Goal: Information Seeking & Learning: Learn about a topic

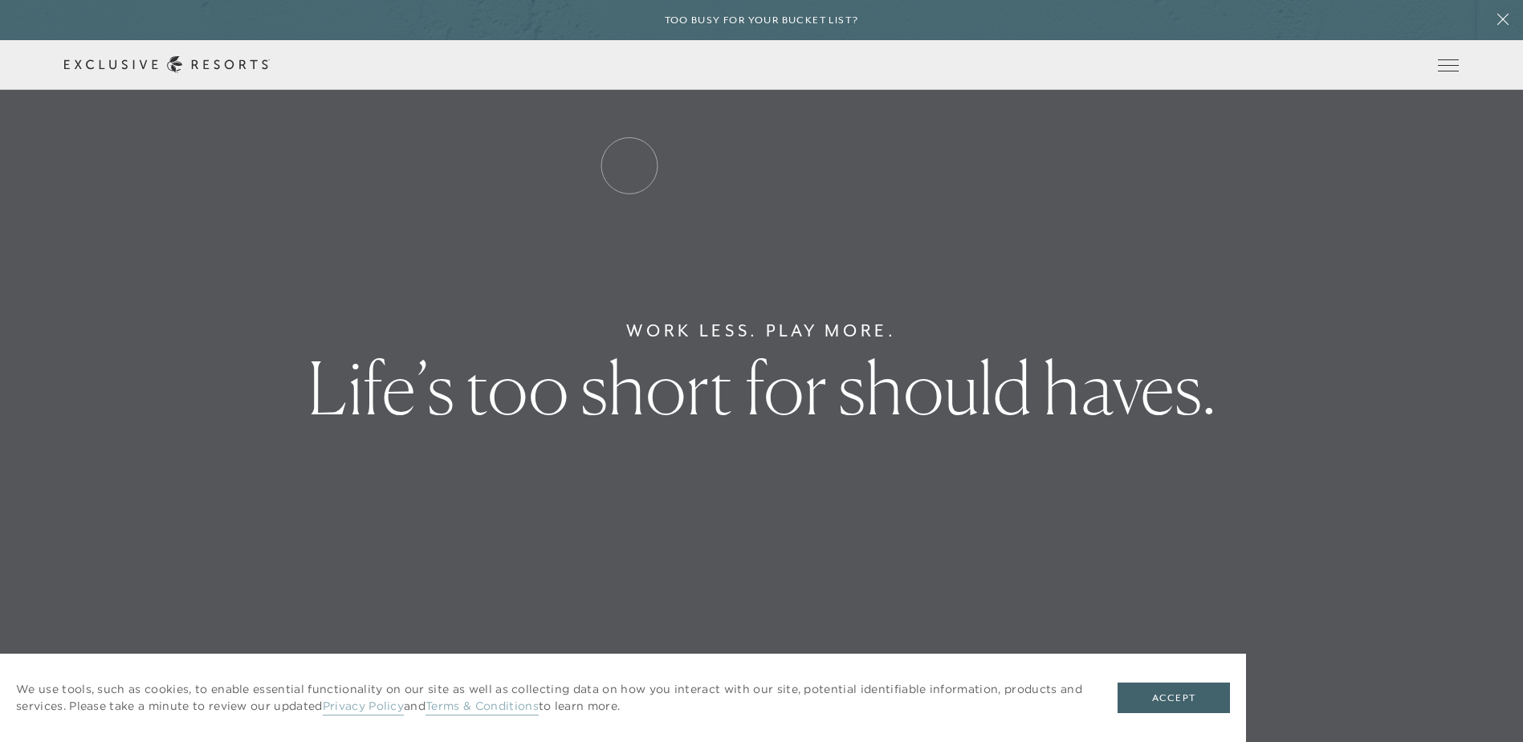
click at [0, 0] on link "Residence Collection" at bounding box center [0, 0] width 0 height 0
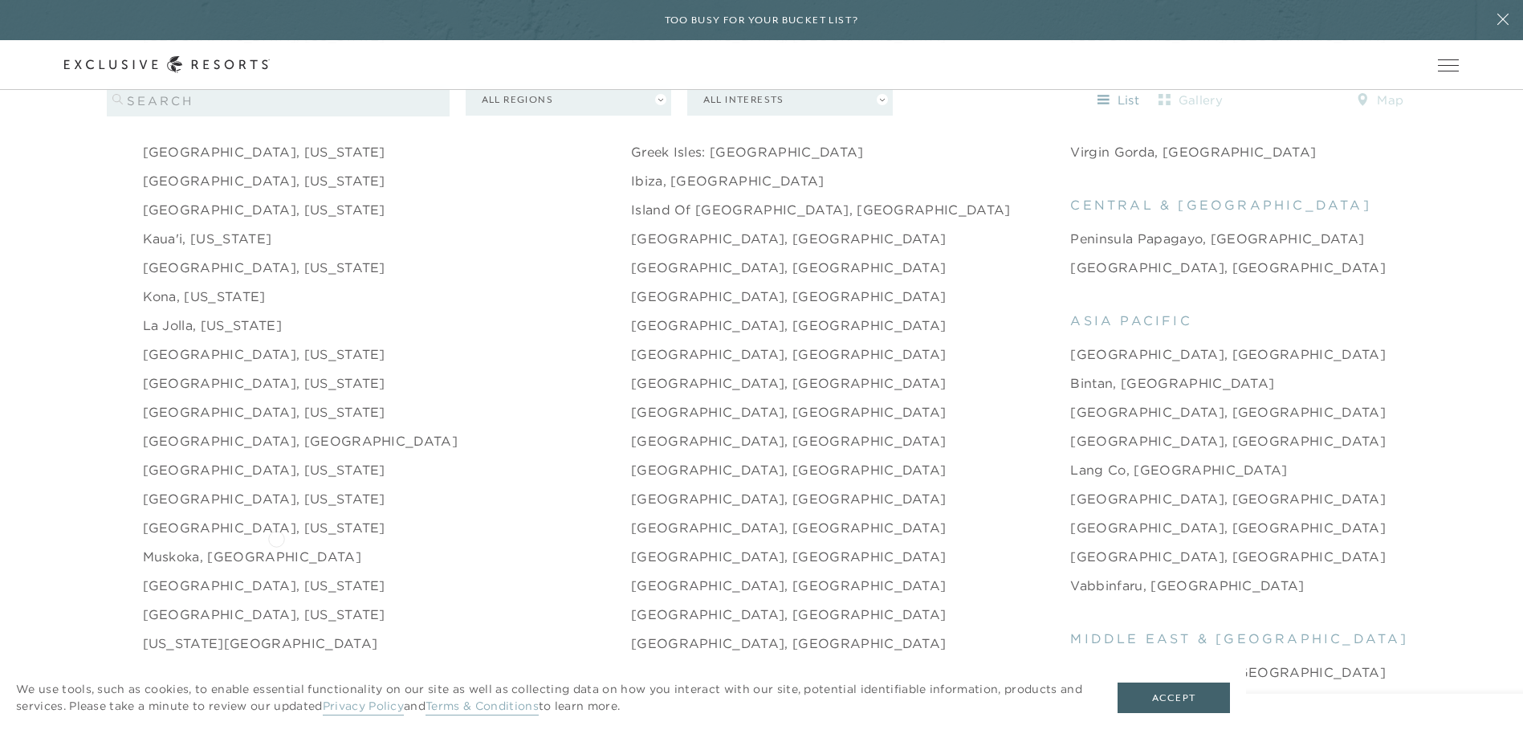
scroll to position [2088, 0]
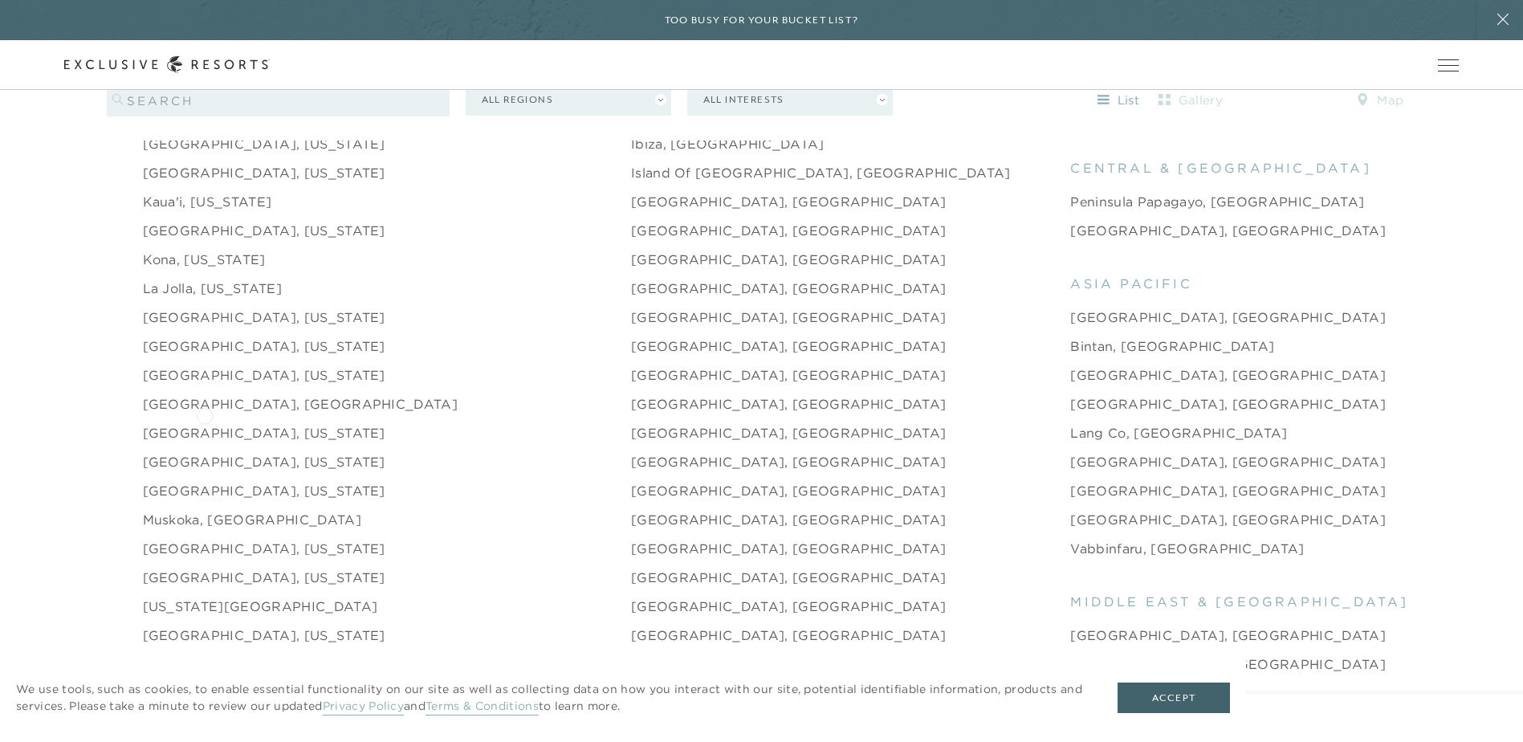
click at [205, 423] on link "[GEOGRAPHIC_DATA], [US_STATE]" at bounding box center [264, 432] width 242 height 19
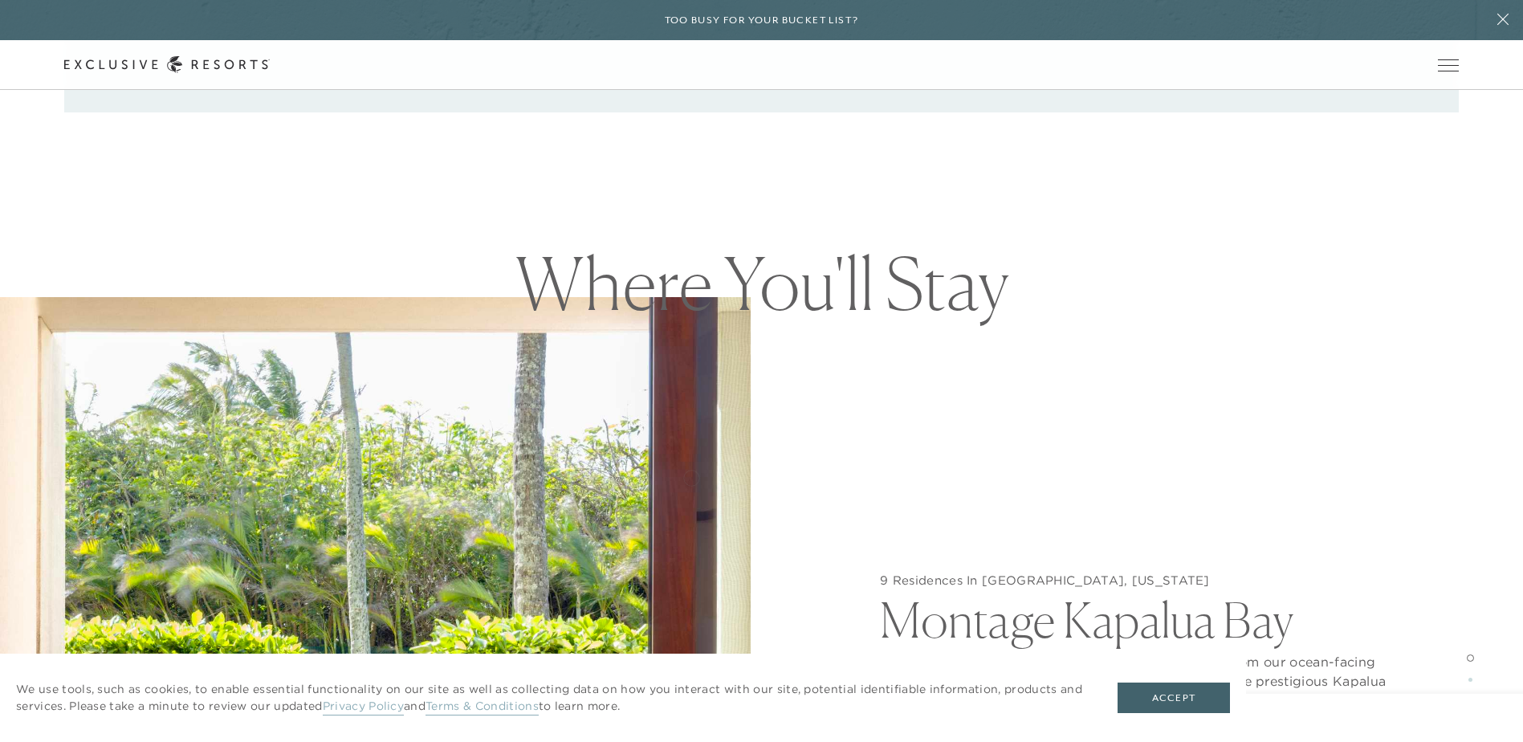
scroll to position [1124, 0]
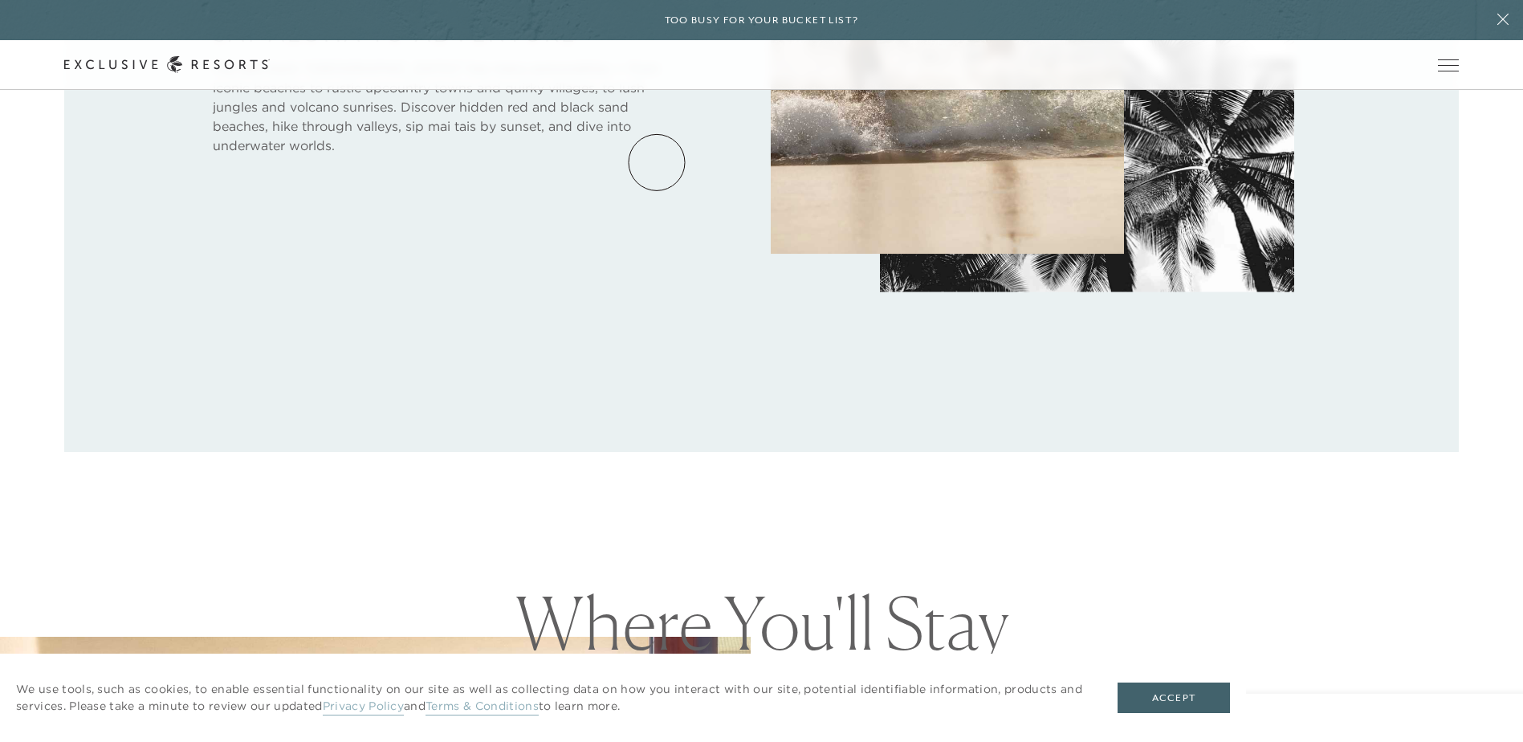
click at [0, 0] on link "Residence Collection" at bounding box center [0, 0] width 0 height 0
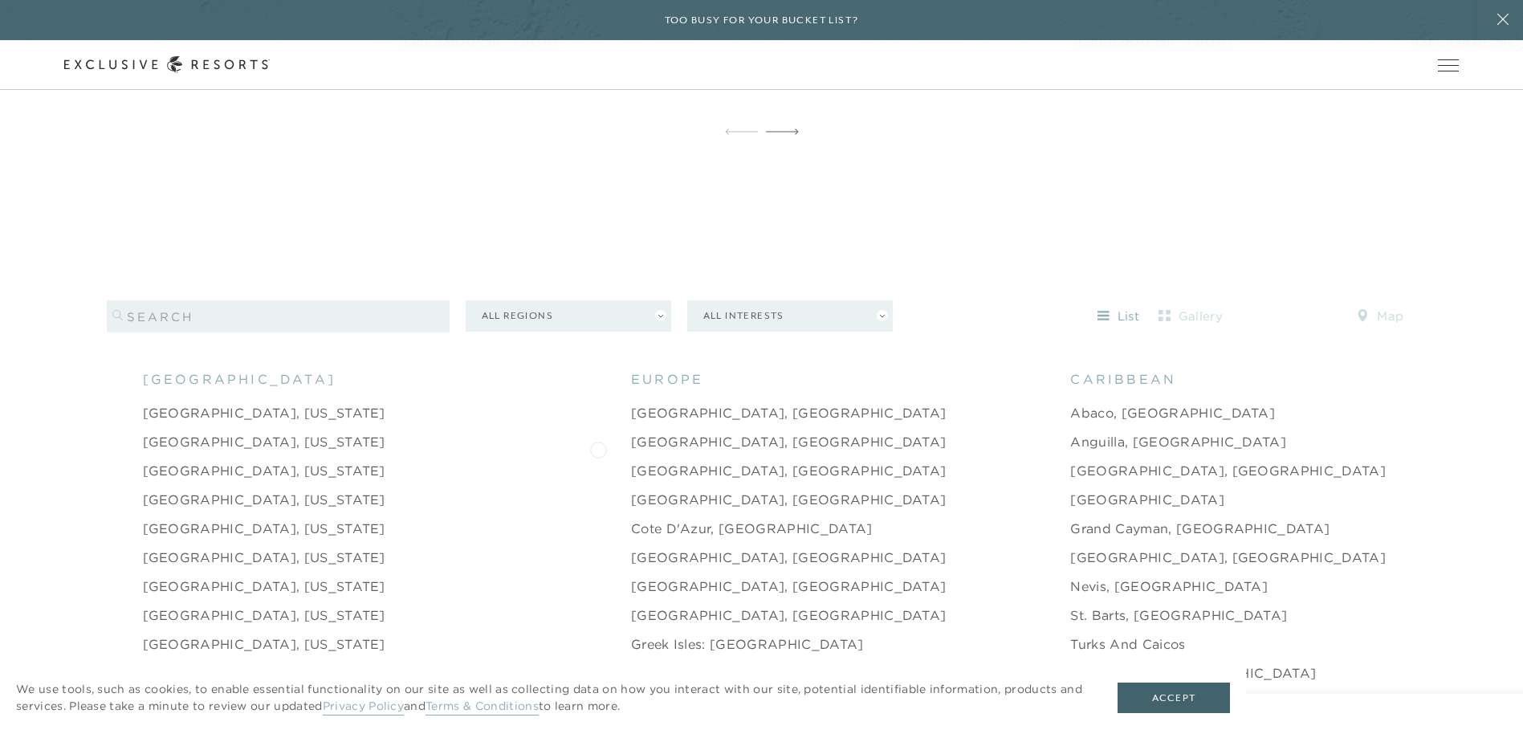
scroll to position [1525, 0]
click at [1070, 523] on link "Grand Cayman, [GEOGRAPHIC_DATA]" at bounding box center [1199, 532] width 259 height 19
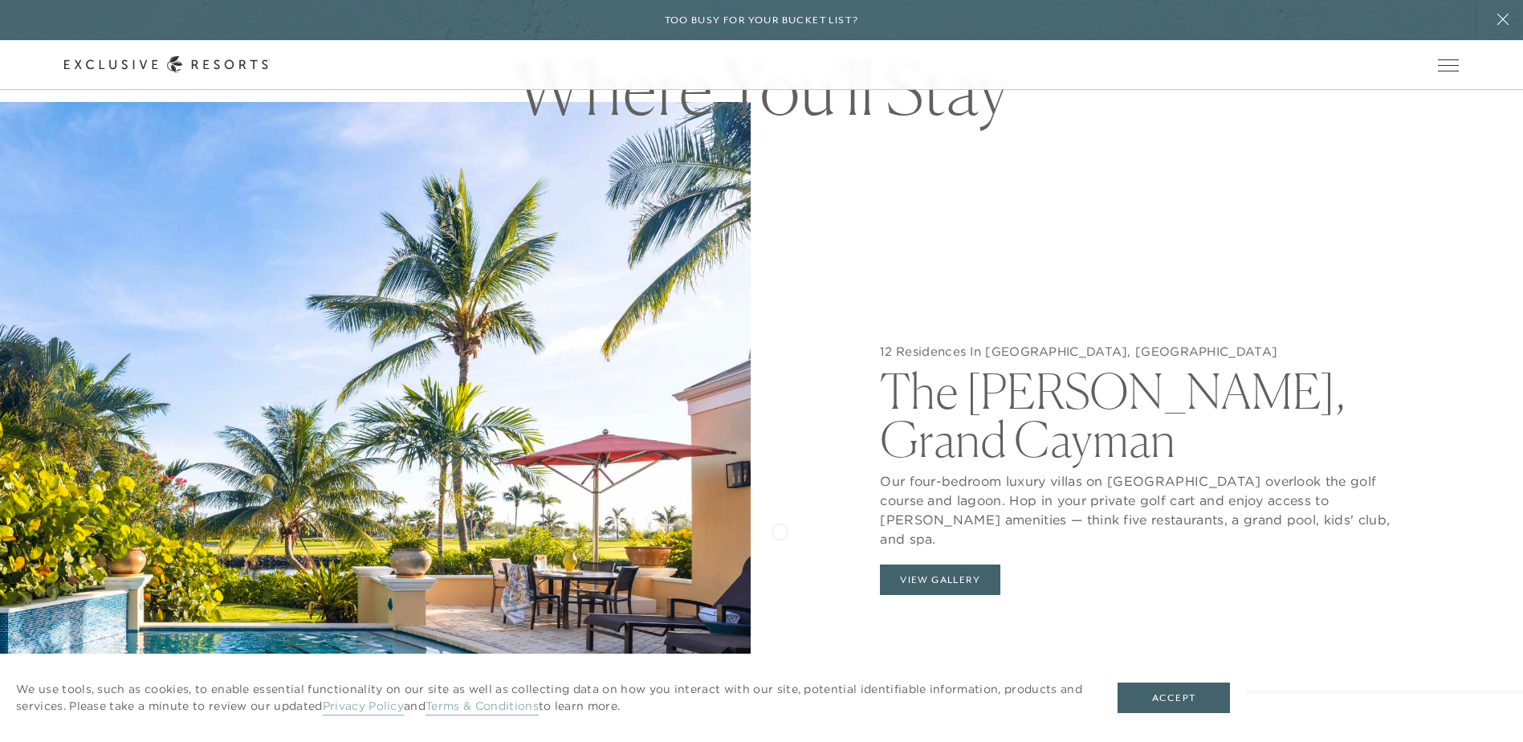
scroll to position [1766, 0]
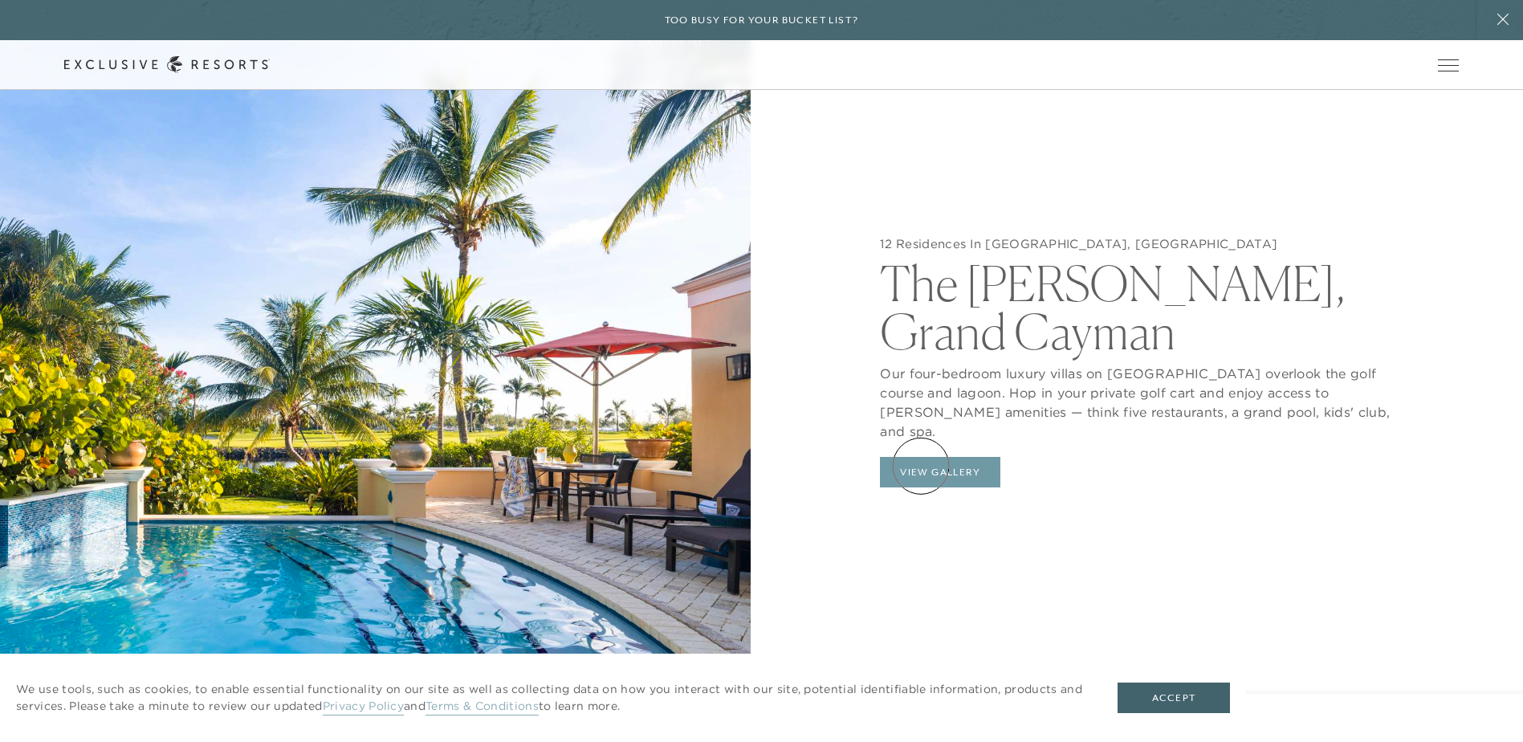
click at [923, 466] on button "View Gallery" at bounding box center [940, 472] width 120 height 31
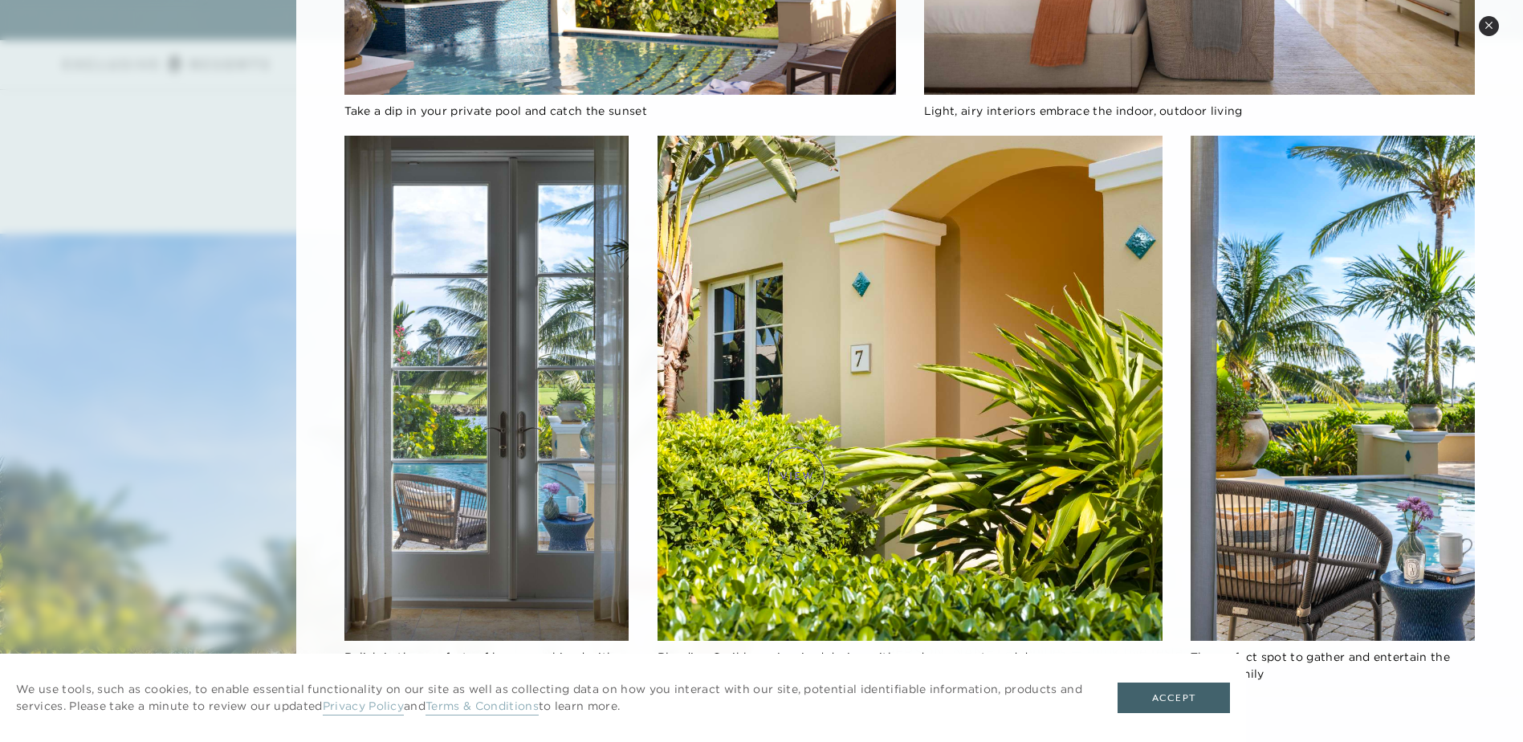
scroll to position [1525, 0]
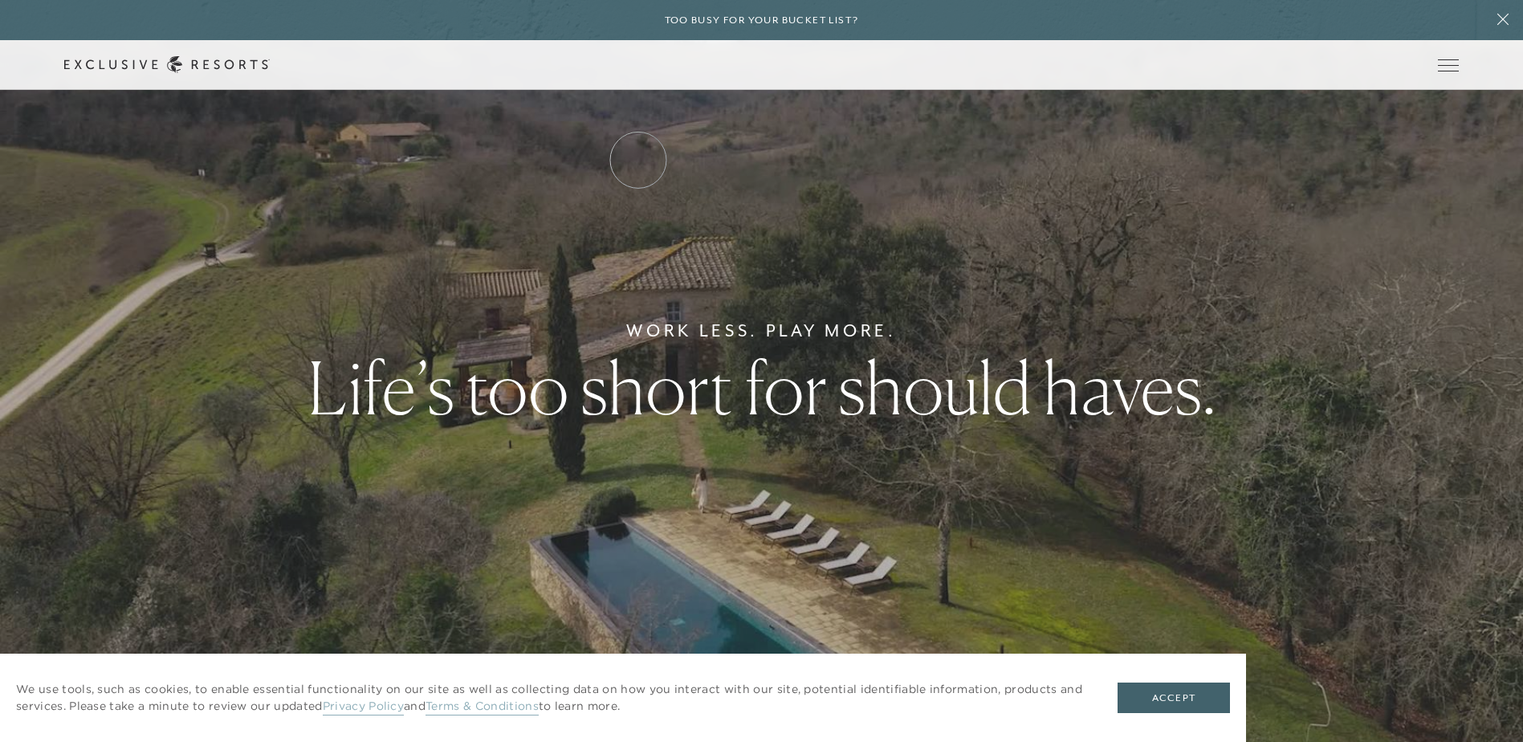
click at [0, 0] on link "Residence Collection" at bounding box center [0, 0] width 0 height 0
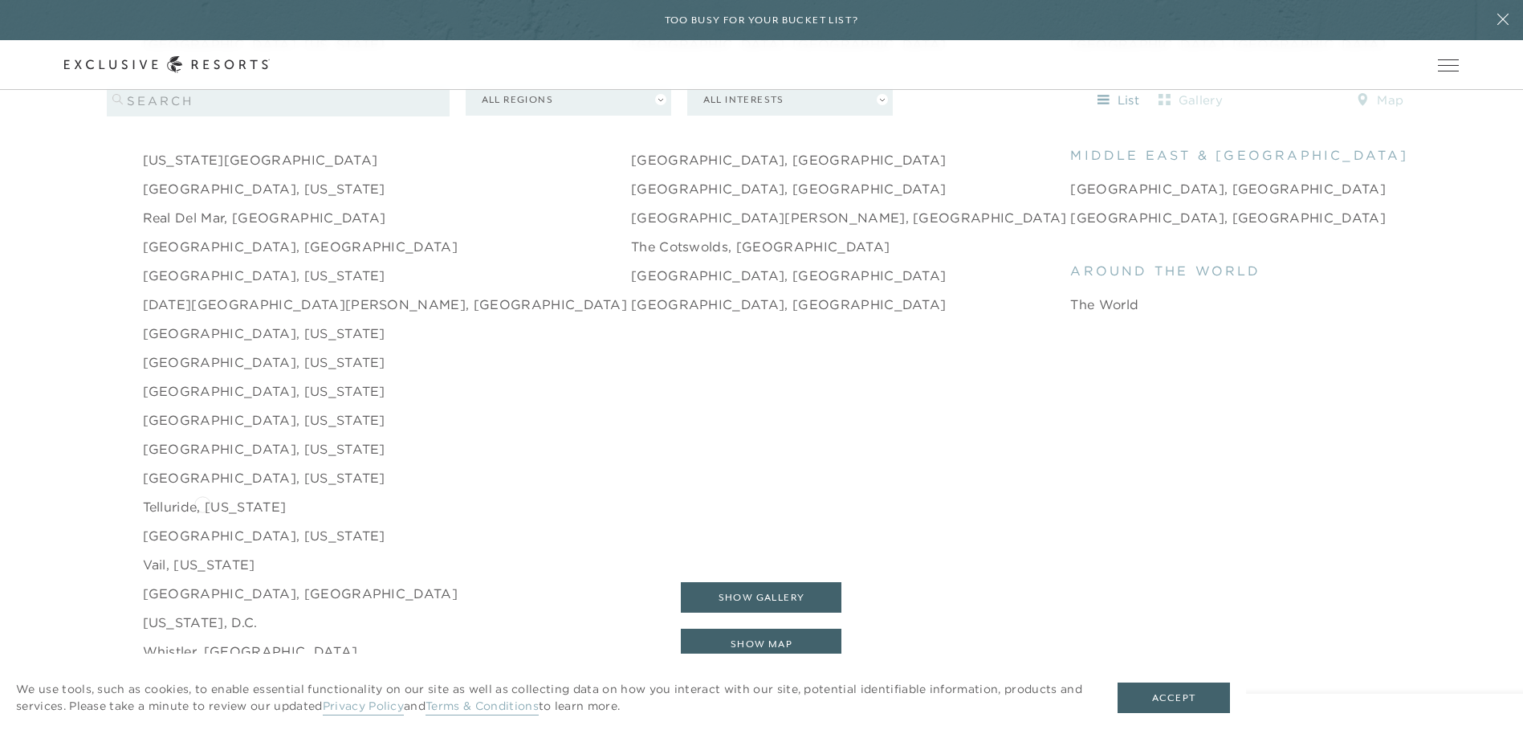
scroll to position [2569, 0]
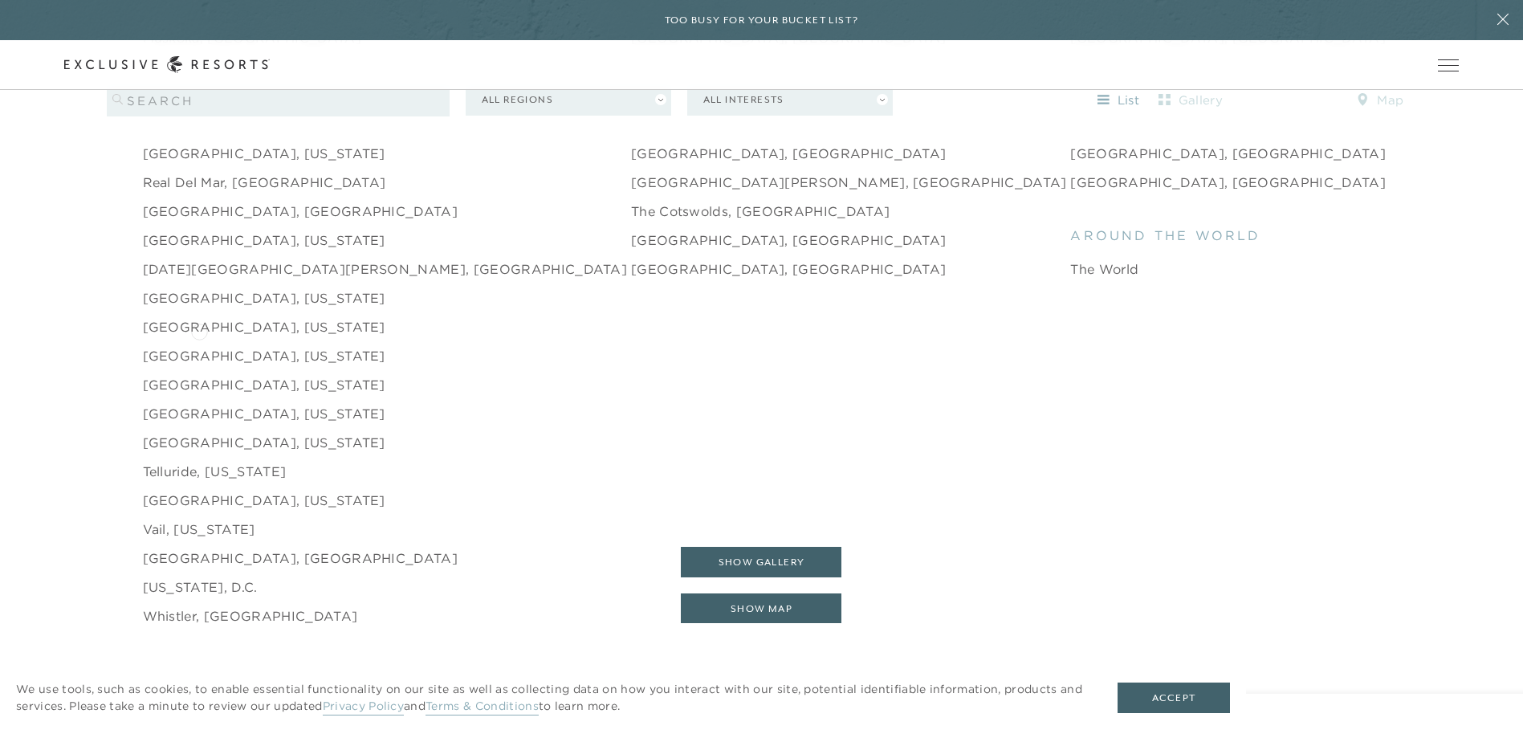
click at [199, 346] on link "[GEOGRAPHIC_DATA], [US_STATE]" at bounding box center [264, 355] width 242 height 19
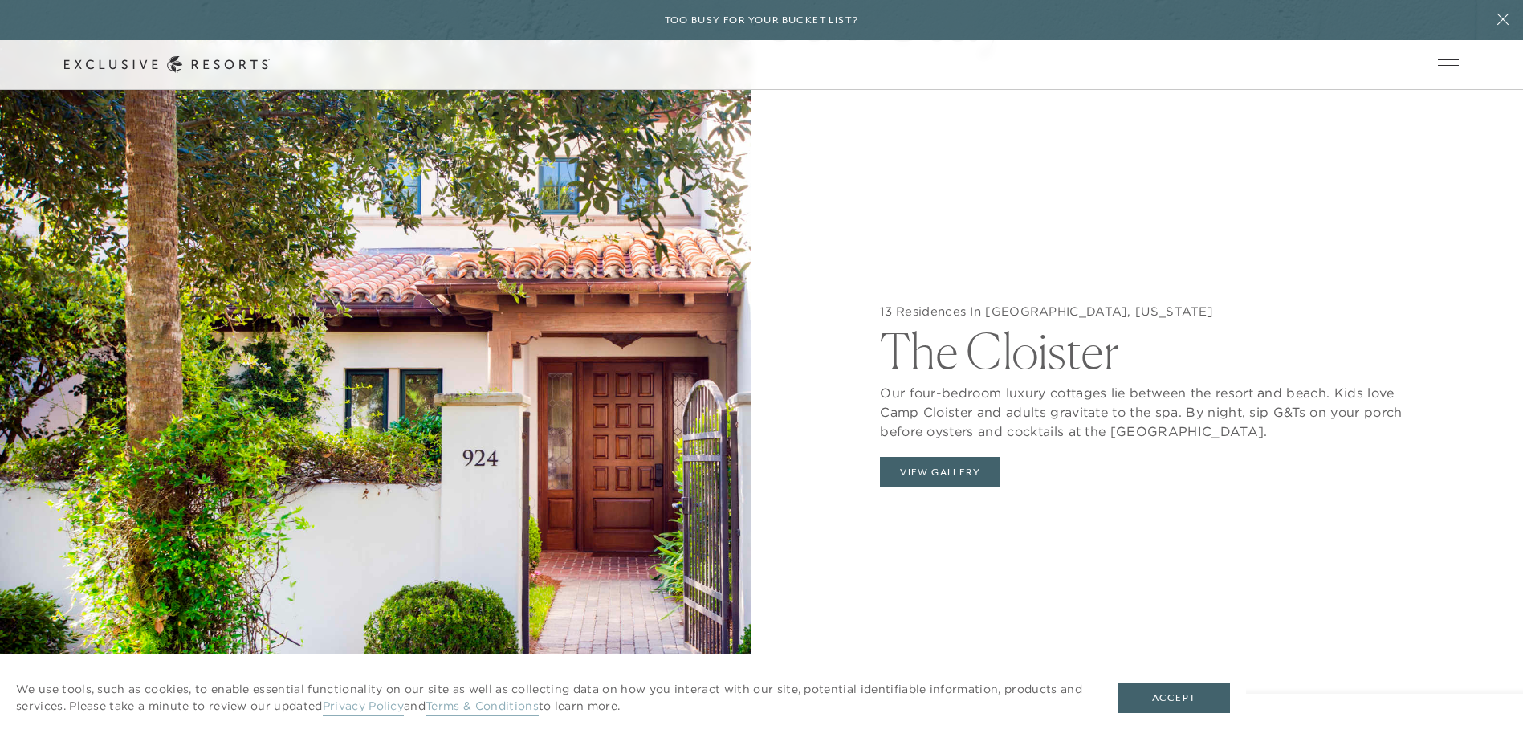
scroll to position [1766, 0]
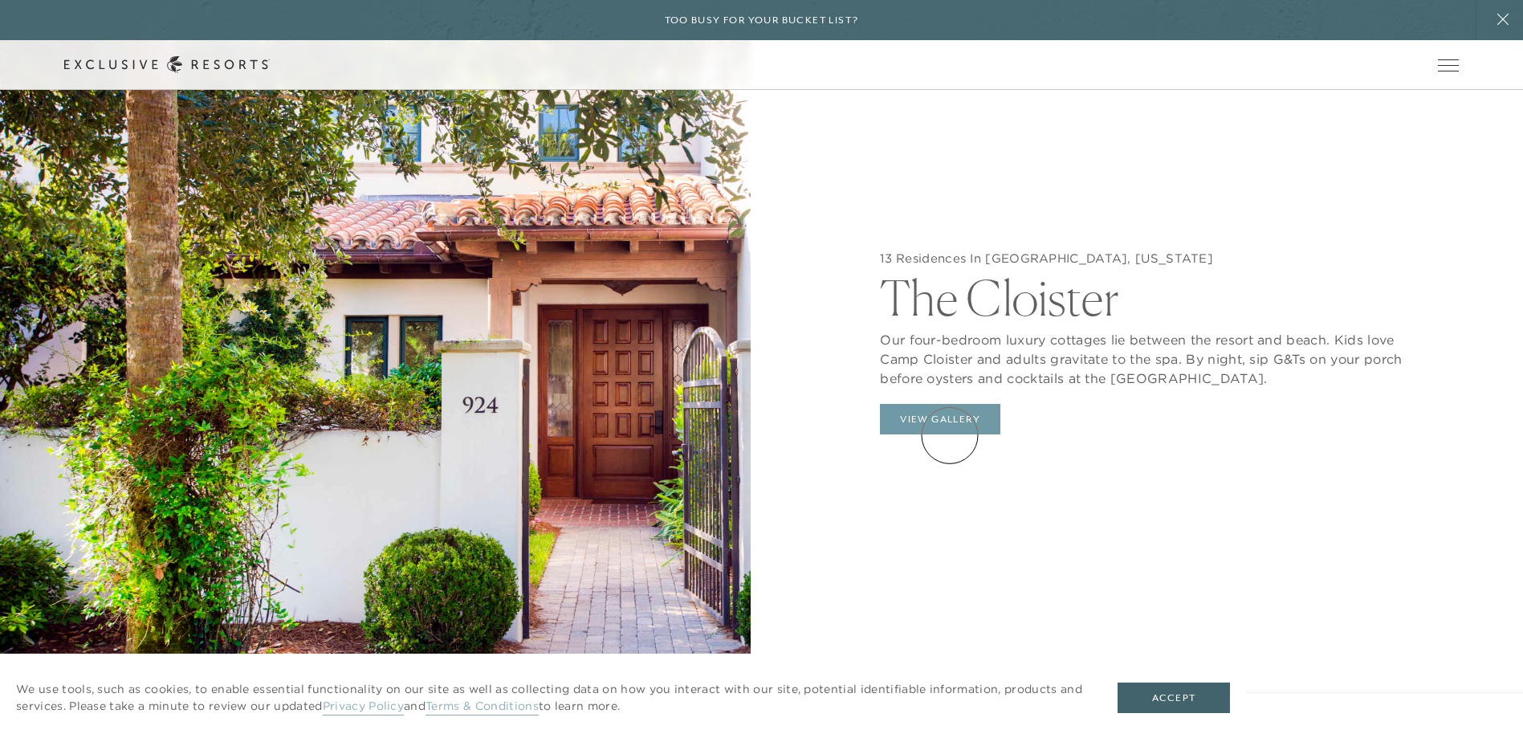
click at [950, 434] on button "View Gallery" at bounding box center [940, 419] width 120 height 31
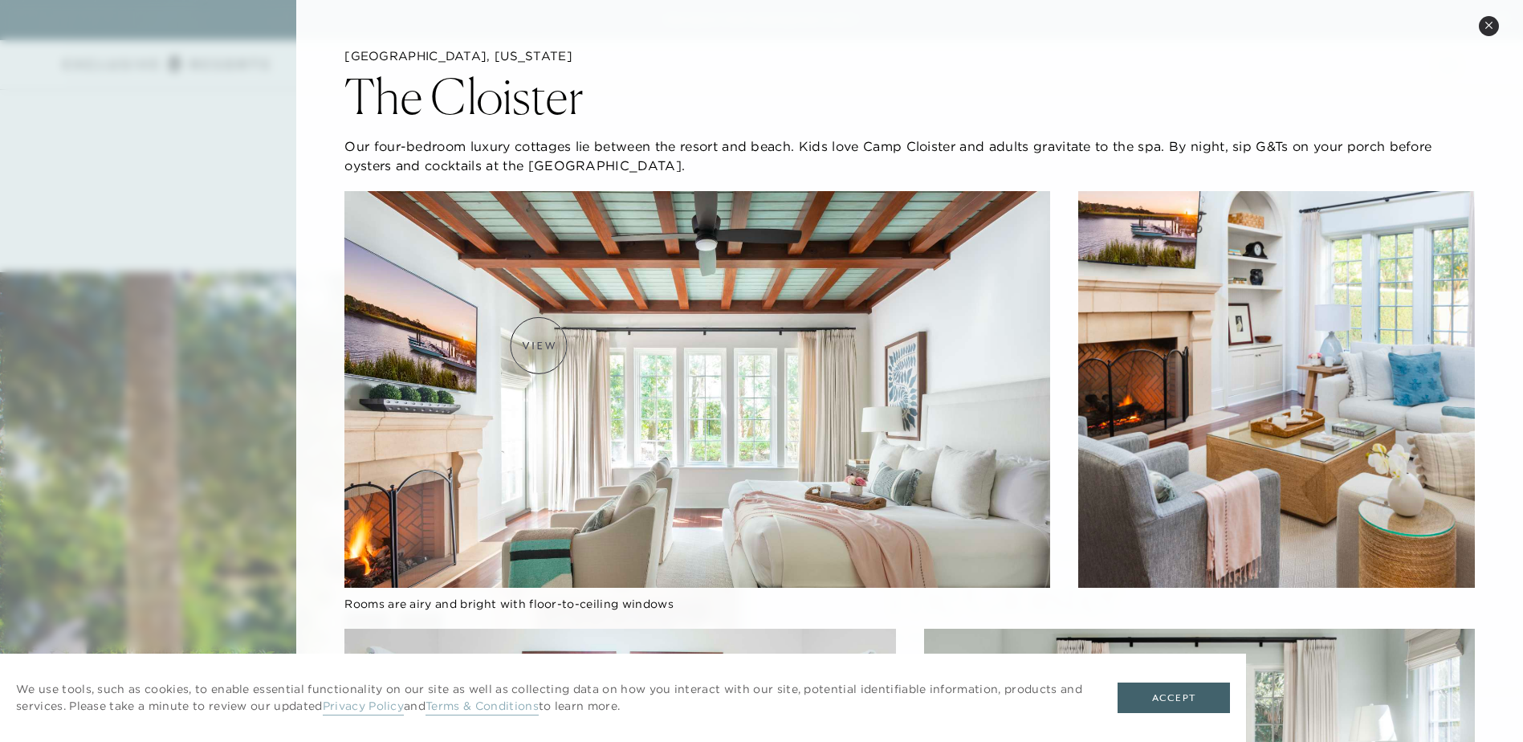
scroll to position [1285, 0]
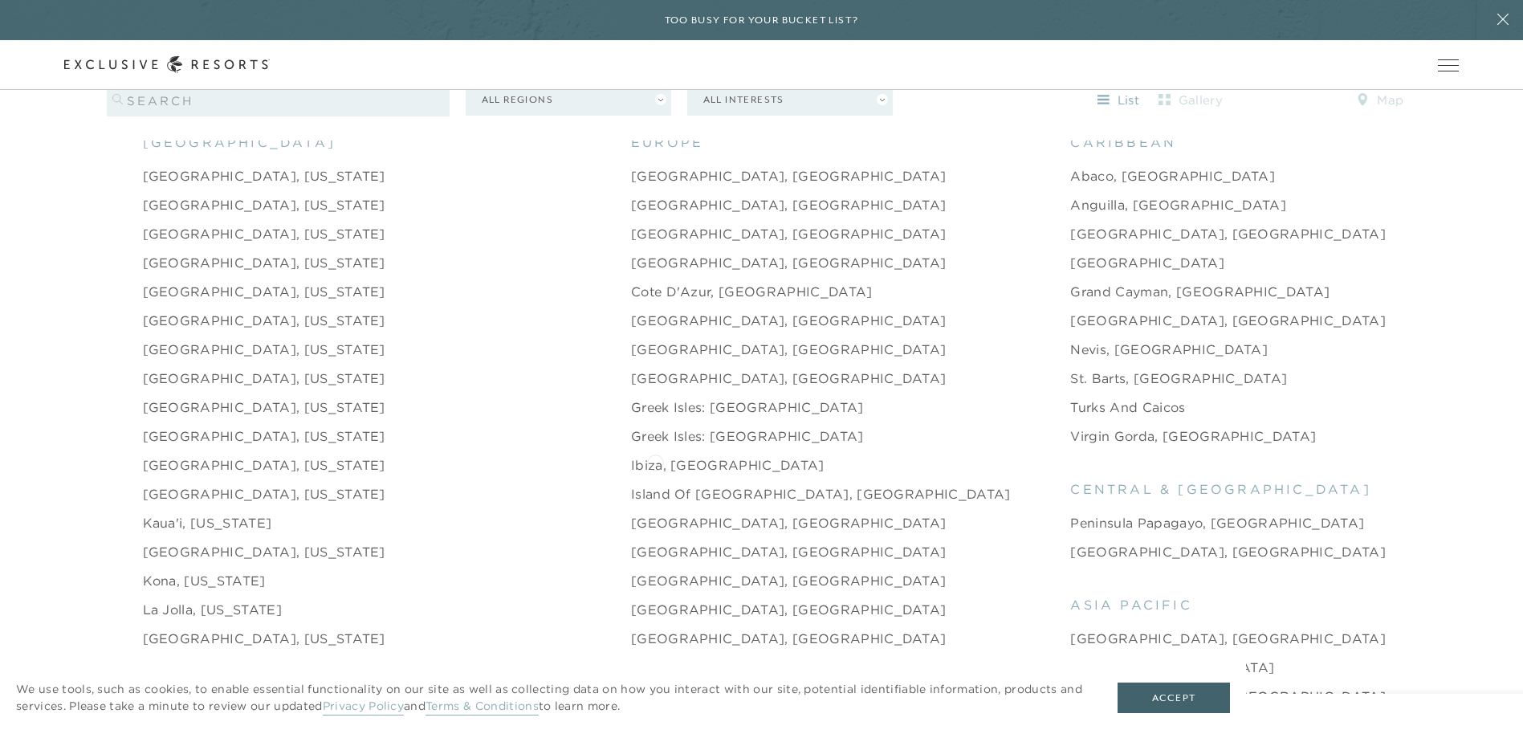
scroll to position [1686, 0]
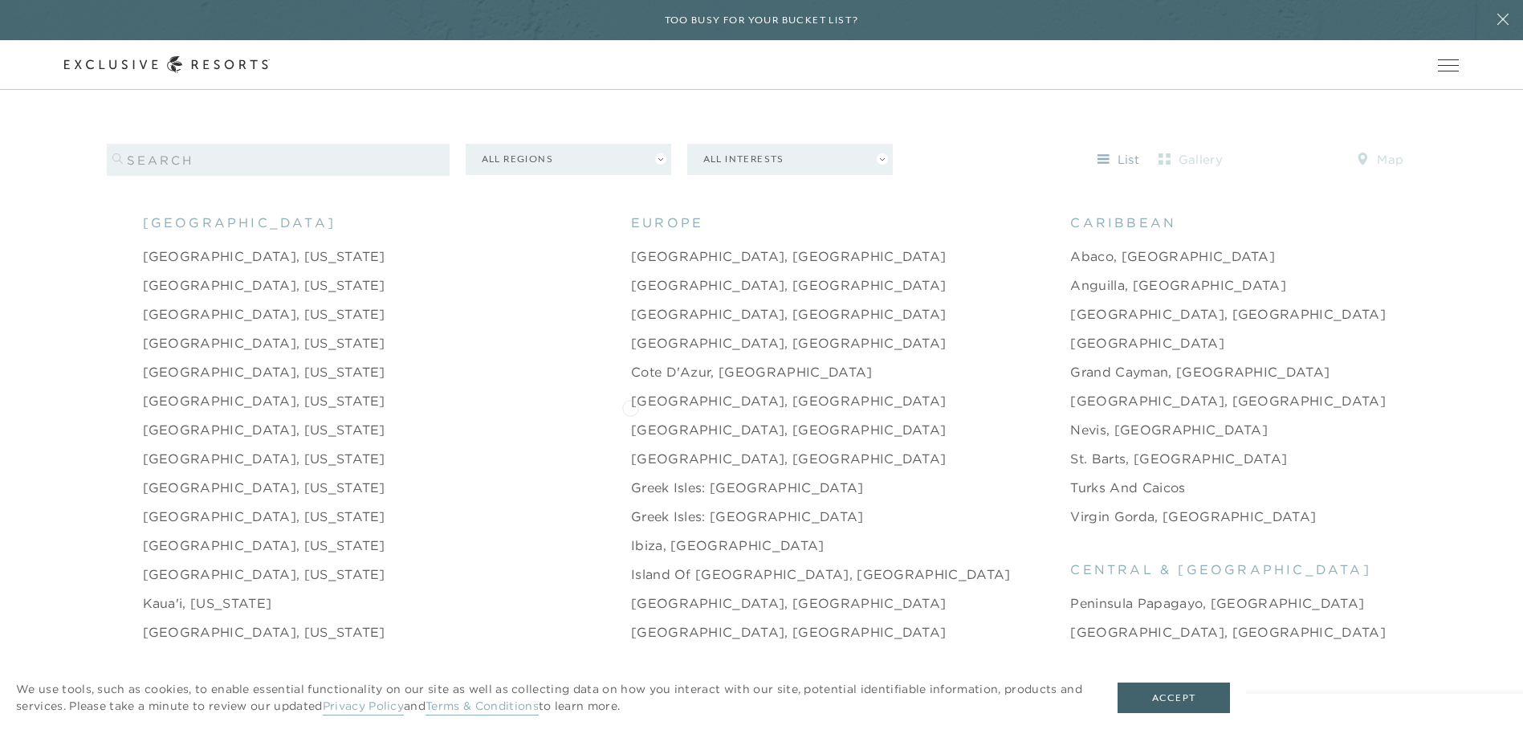
click at [631, 420] on link "[GEOGRAPHIC_DATA], [GEOGRAPHIC_DATA]" at bounding box center [789, 429] width 316 height 19
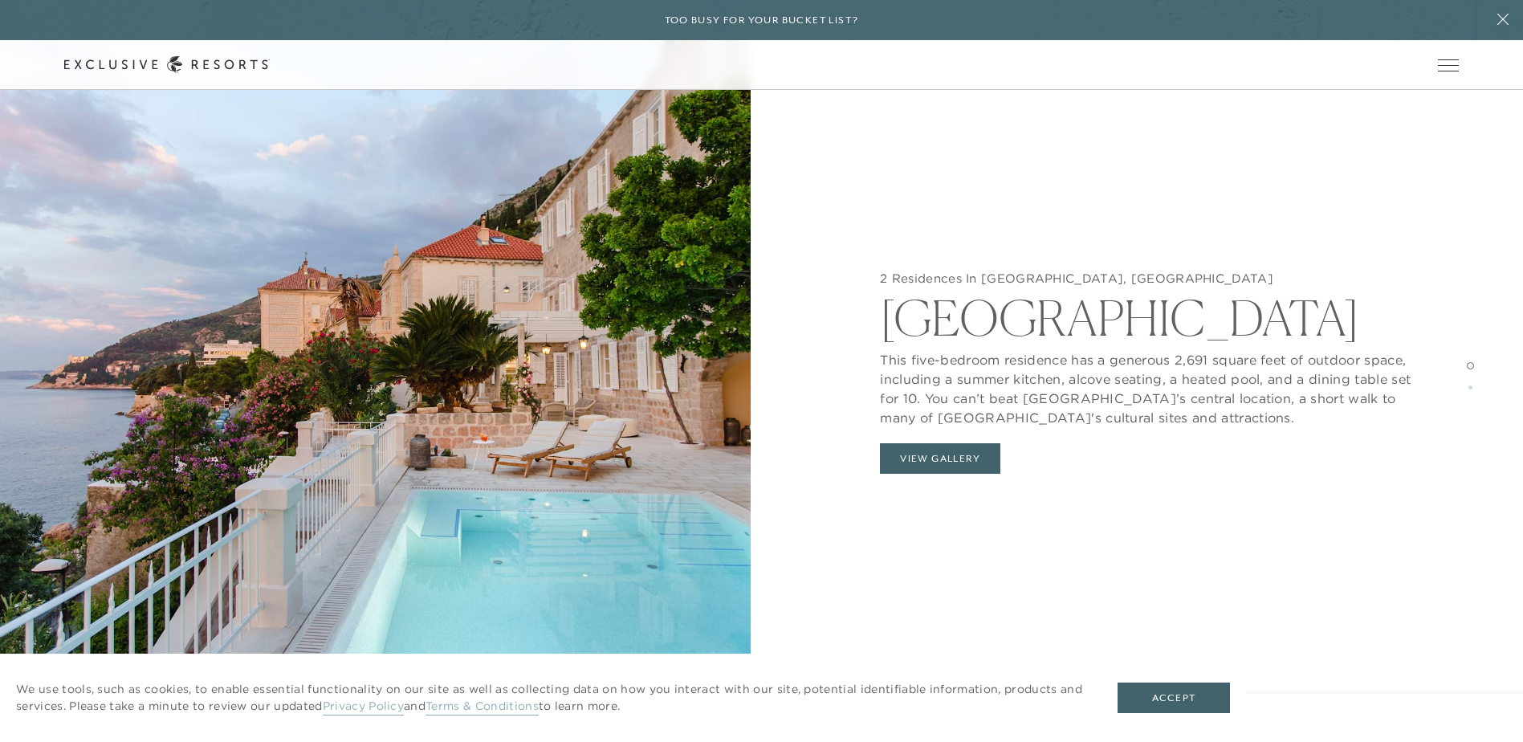
scroll to position [1766, 0]
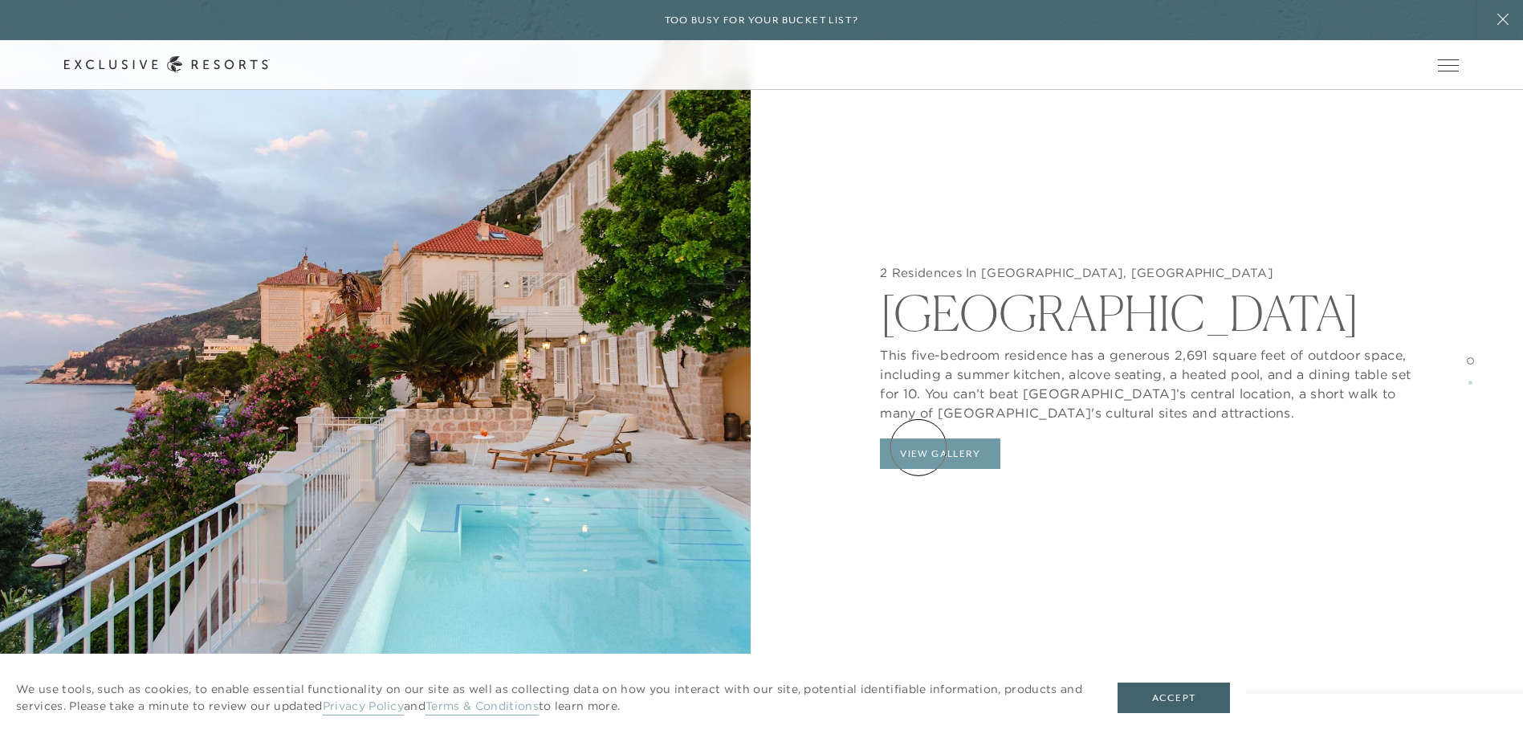
click at [919, 447] on button "View Gallery" at bounding box center [940, 453] width 120 height 31
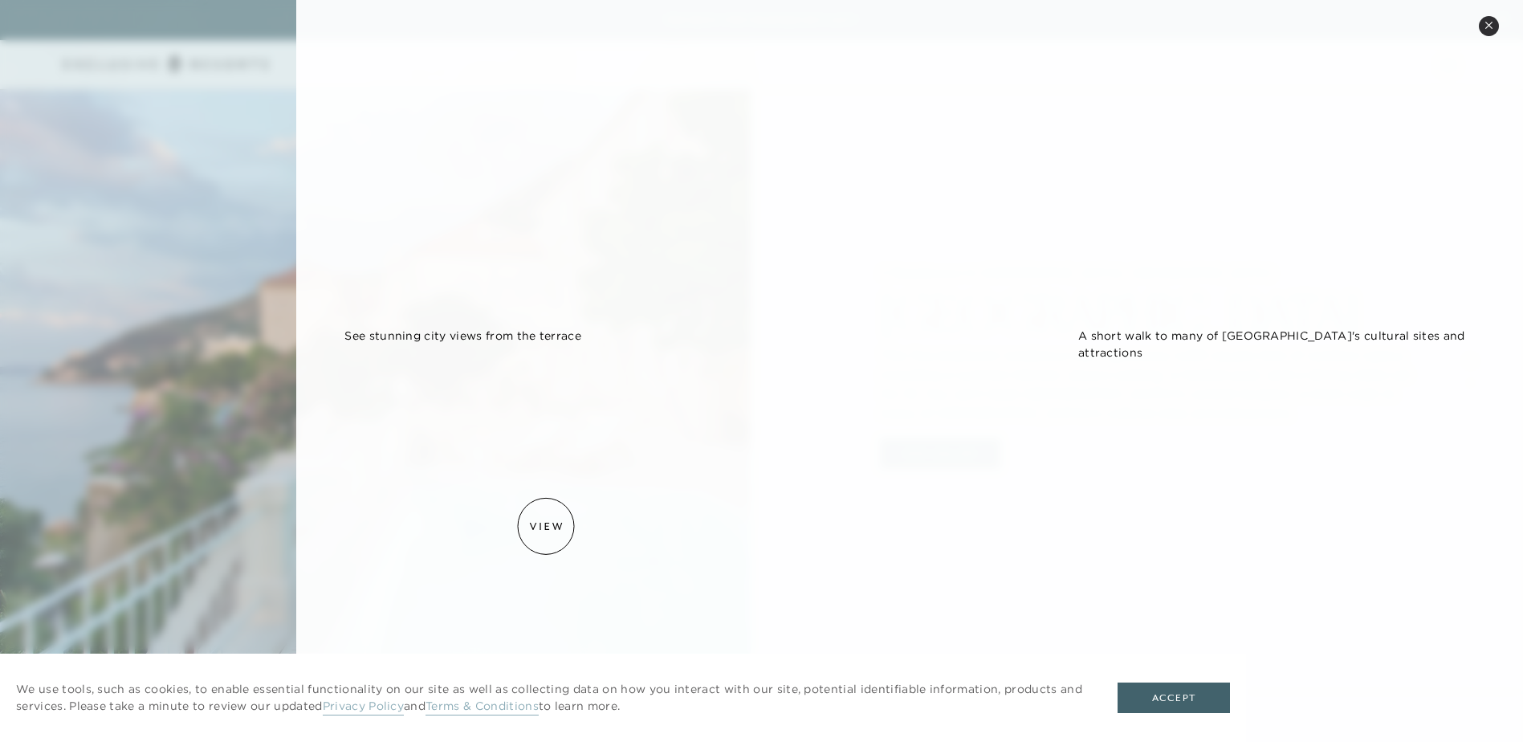
scroll to position [0, 0]
